Goal: Transaction & Acquisition: Purchase product/service

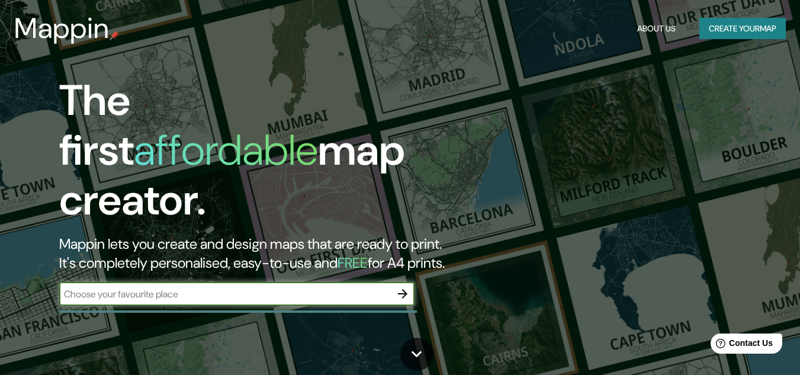
click at [729, 25] on button "Create your map" at bounding box center [743, 29] width 86 height 22
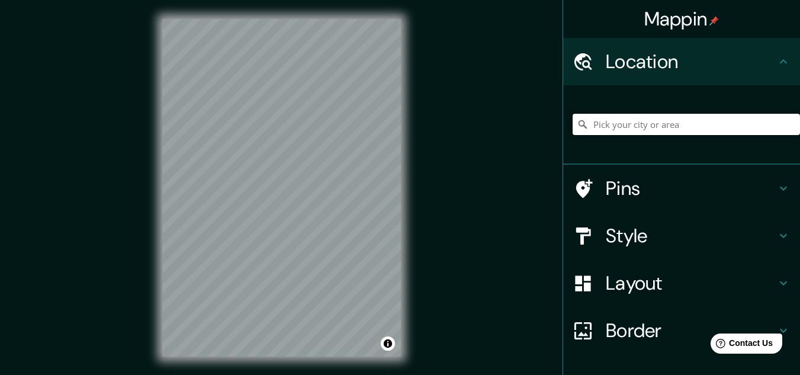
click at [631, 131] on input "Pick your city or area" at bounding box center [686, 124] width 227 height 21
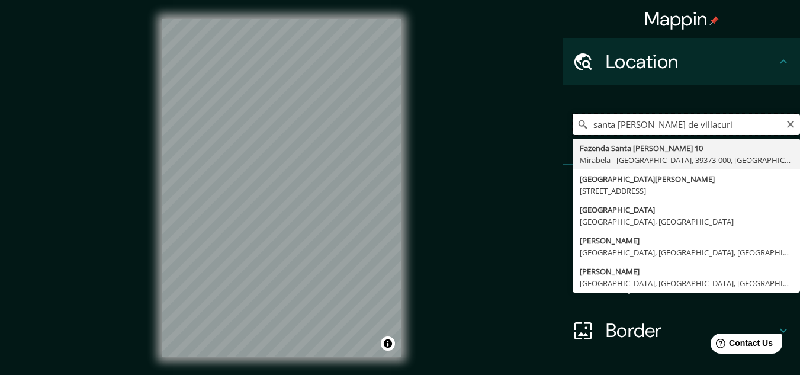
drag, startPoint x: 697, startPoint y: 126, endPoint x: 562, endPoint y: 113, distance: 135.7
click at [563, 113] on div "[GEOGRAPHIC_DATA][PERSON_NAME] [GEOGRAPHIC_DATA] [GEOGRAPHIC_DATA][PERSON_NAME]…" at bounding box center [681, 124] width 237 height 79
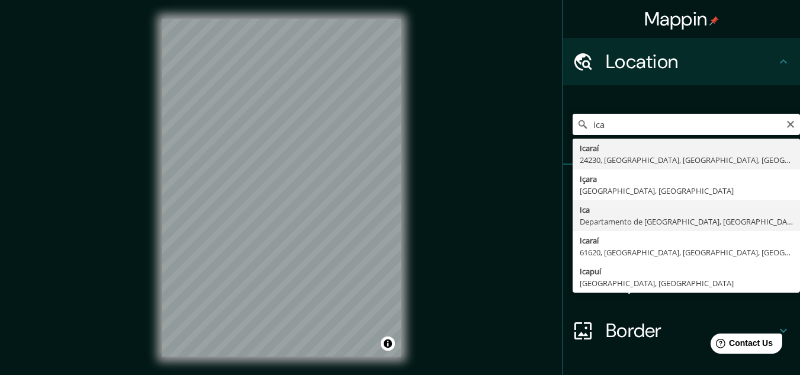
type input "Ica, [GEOGRAPHIC_DATA], [GEOGRAPHIC_DATA]"
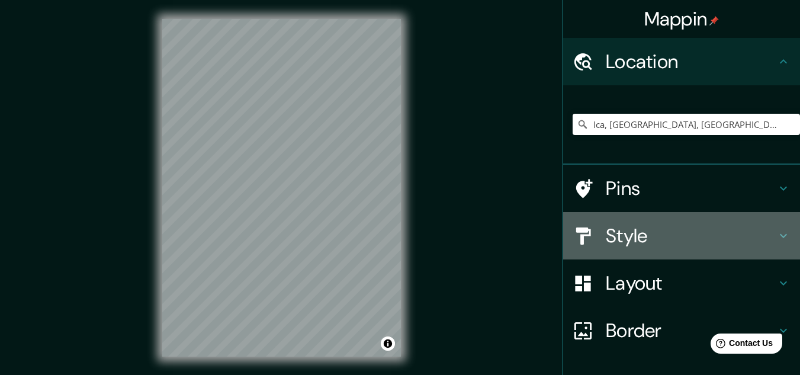
click at [617, 241] on h4 "Style" at bounding box center [691, 236] width 171 height 24
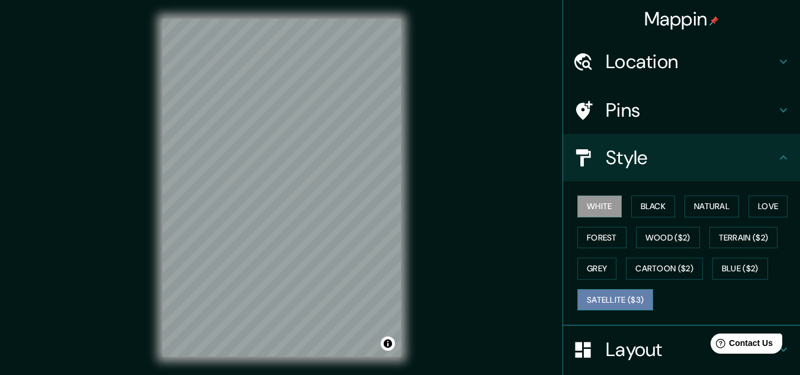
click at [592, 297] on button "Satellite ($3)" at bounding box center [616, 300] width 76 height 22
click at [478, 341] on div "Mappin Location [GEOGRAPHIC_DATA], [GEOGRAPHIC_DATA], [GEOGRAPHIC_DATA] Pins St…" at bounding box center [400, 197] width 800 height 395
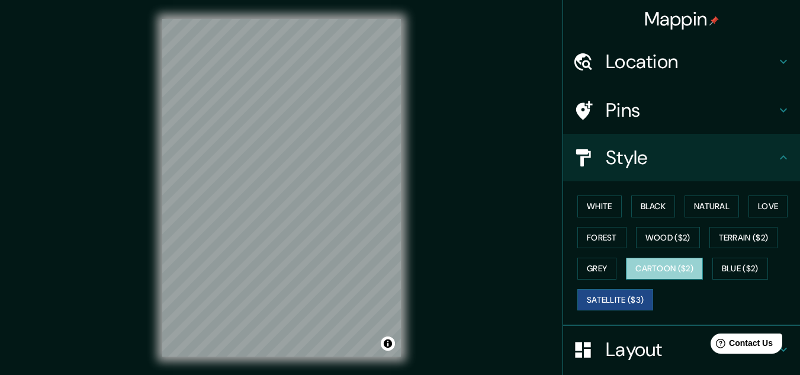
click at [669, 270] on button "Cartoon ($2)" at bounding box center [664, 269] width 77 height 22
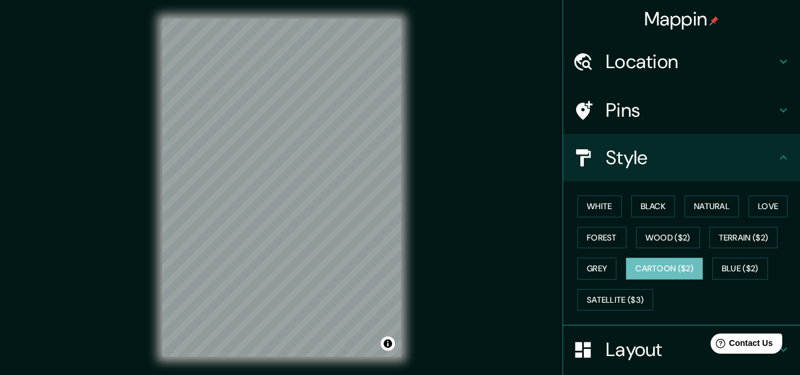
click at [735, 255] on div "White Black Natural Love Forest Wood ($2) Terrain ($2) Grey Cartoon ($2) Blue (…" at bounding box center [686, 253] width 227 height 124
click at [737, 258] on button "Blue ($2)" at bounding box center [741, 269] width 56 height 22
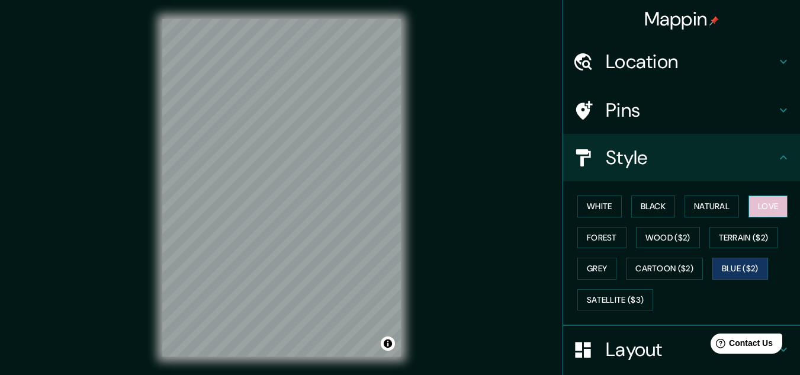
click at [755, 204] on button "Love" at bounding box center [768, 206] width 39 height 22
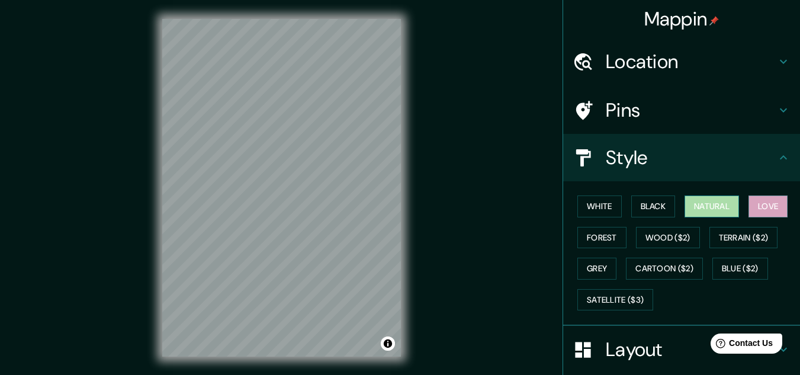
click at [716, 204] on button "Natural" at bounding box center [712, 206] width 54 height 22
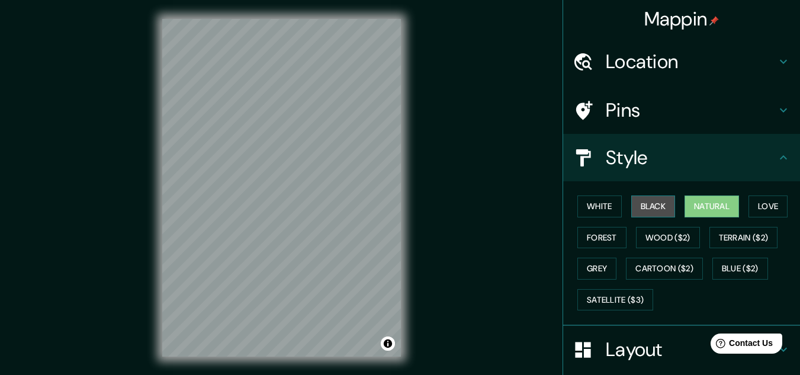
click at [644, 204] on button "Black" at bounding box center [653, 206] width 44 height 22
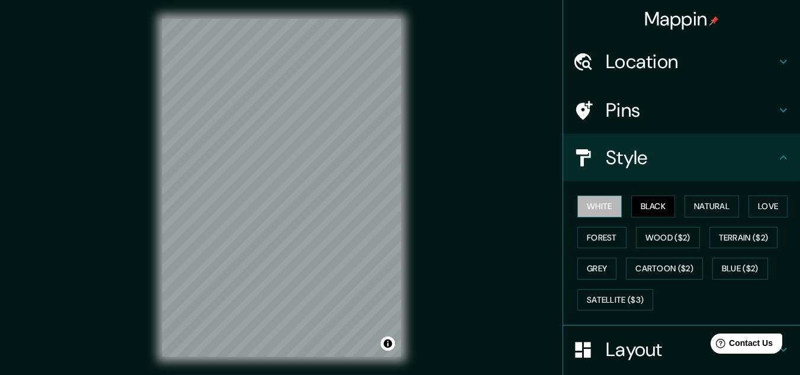
click at [608, 206] on button "White" at bounding box center [600, 206] width 44 height 22
click at [601, 234] on button "Forest" at bounding box center [602, 238] width 49 height 22
click at [598, 257] on div "White Black Natural Love Forest Wood ($2) Terrain ($2) Grey Cartoon ($2) Blue (…" at bounding box center [686, 253] width 227 height 124
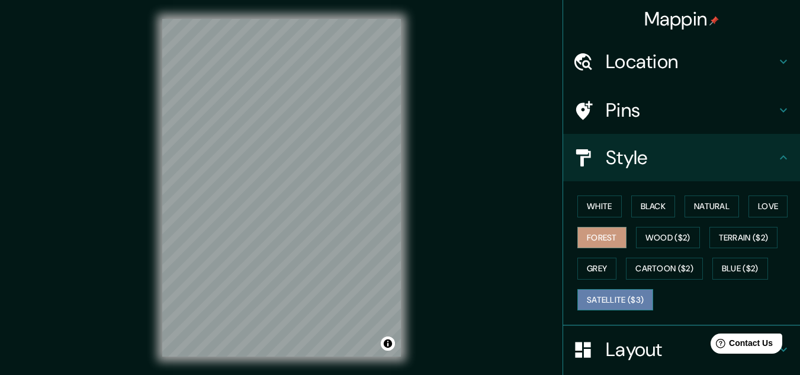
click at [636, 292] on button "Satellite ($3)" at bounding box center [616, 300] width 76 height 22
click at [529, 344] on div "Mappin Location [GEOGRAPHIC_DATA], [GEOGRAPHIC_DATA], [GEOGRAPHIC_DATA] Pins St…" at bounding box center [400, 197] width 800 height 395
click at [134, 11] on div "Mappin Location [GEOGRAPHIC_DATA], [GEOGRAPHIC_DATA], [GEOGRAPHIC_DATA] Pins St…" at bounding box center [400, 197] width 800 height 395
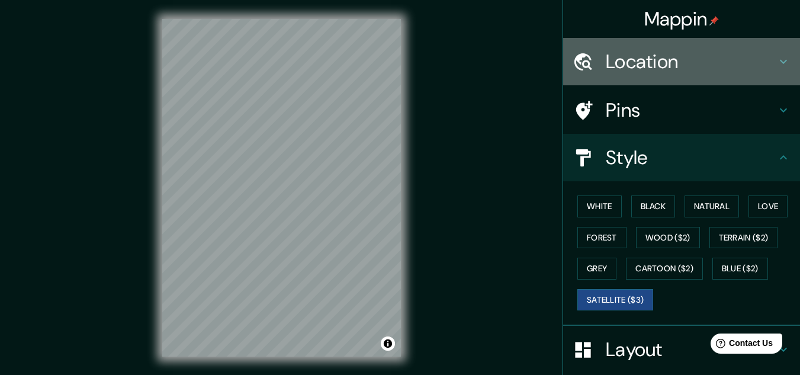
click at [656, 54] on h4 "Location" at bounding box center [691, 62] width 171 height 24
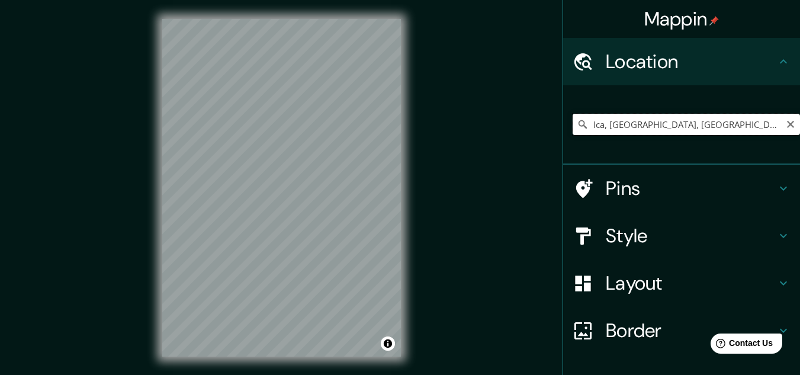
click at [634, 124] on input "Ica, [GEOGRAPHIC_DATA], [GEOGRAPHIC_DATA]" at bounding box center [686, 124] width 227 height 21
click at [786, 120] on icon "Clear" at bounding box center [790, 124] width 9 height 9
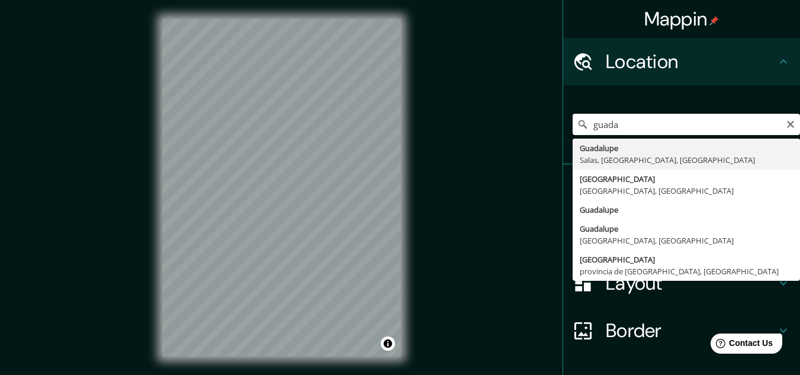
type input "Guadalupe, [GEOGRAPHIC_DATA], [GEOGRAPHIC_DATA], [GEOGRAPHIC_DATA]"
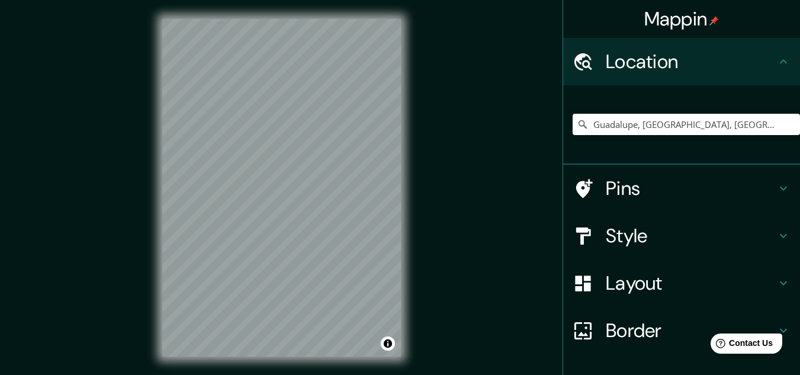
click at [403, 175] on div "© Mapbox © OpenStreetMap Improve this map © Maxar" at bounding box center [281, 188] width 277 height 376
click at [438, 159] on div "Mappin Location [GEOGRAPHIC_DATA], [GEOGRAPHIC_DATA], [GEOGRAPHIC_DATA], [GEOGR…" at bounding box center [400, 197] width 800 height 395
click at [438, 197] on div "Mappin Location [GEOGRAPHIC_DATA], [GEOGRAPHIC_DATA], [GEOGRAPHIC_DATA], [GEOGR…" at bounding box center [400, 197] width 800 height 395
click at [454, 168] on div "Mappin Location [GEOGRAPHIC_DATA], [GEOGRAPHIC_DATA], [GEOGRAPHIC_DATA], [GEOGR…" at bounding box center [400, 197] width 800 height 395
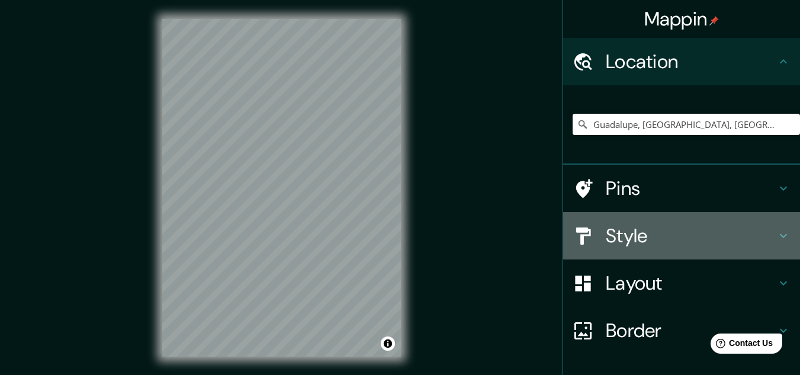
click at [610, 225] on h4 "Style" at bounding box center [691, 236] width 171 height 24
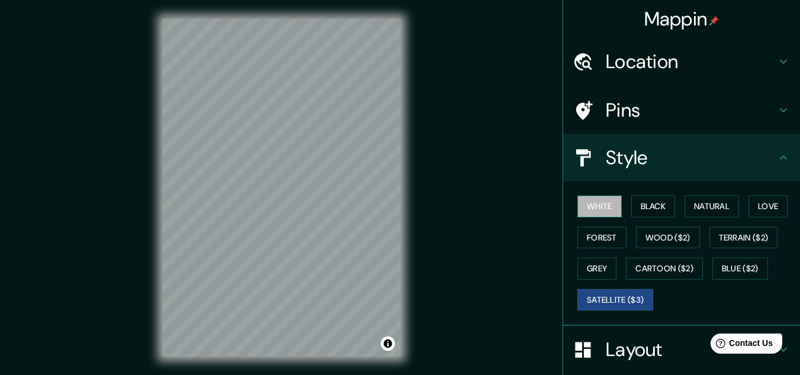
click at [602, 204] on button "White" at bounding box center [600, 206] width 44 height 22
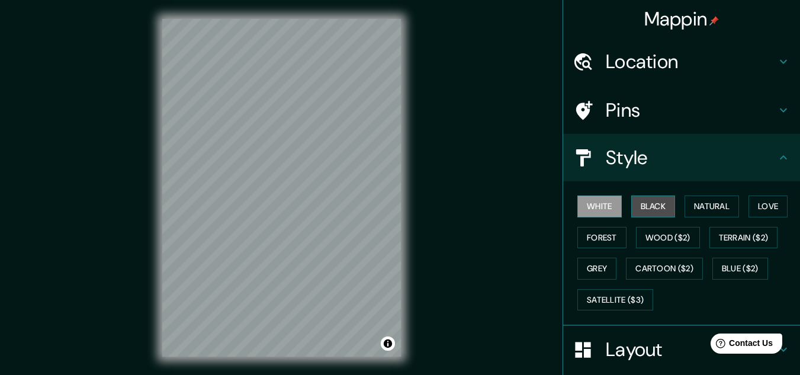
click at [653, 204] on button "Black" at bounding box center [653, 206] width 44 height 22
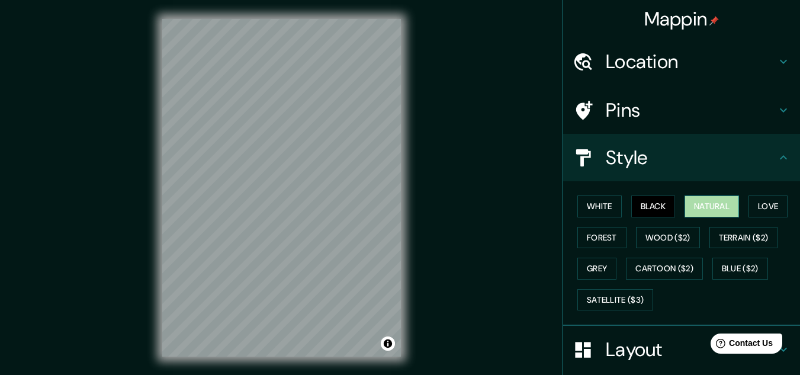
click at [706, 216] on button "Natural" at bounding box center [712, 206] width 54 height 22
click at [755, 208] on button "Love" at bounding box center [768, 206] width 39 height 22
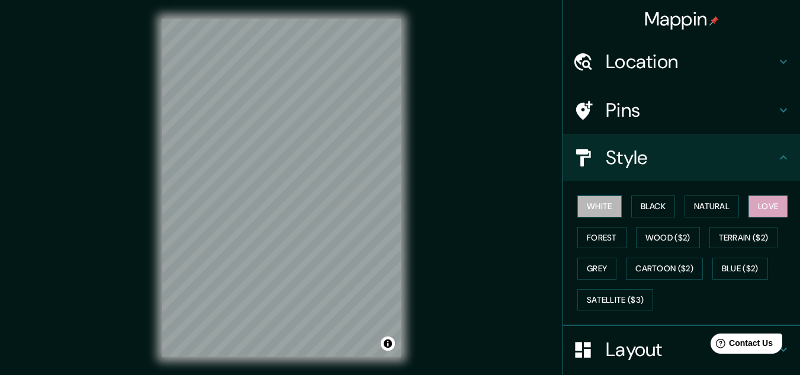
click at [607, 209] on button "White" at bounding box center [600, 206] width 44 height 22
